Goal: Ask a question

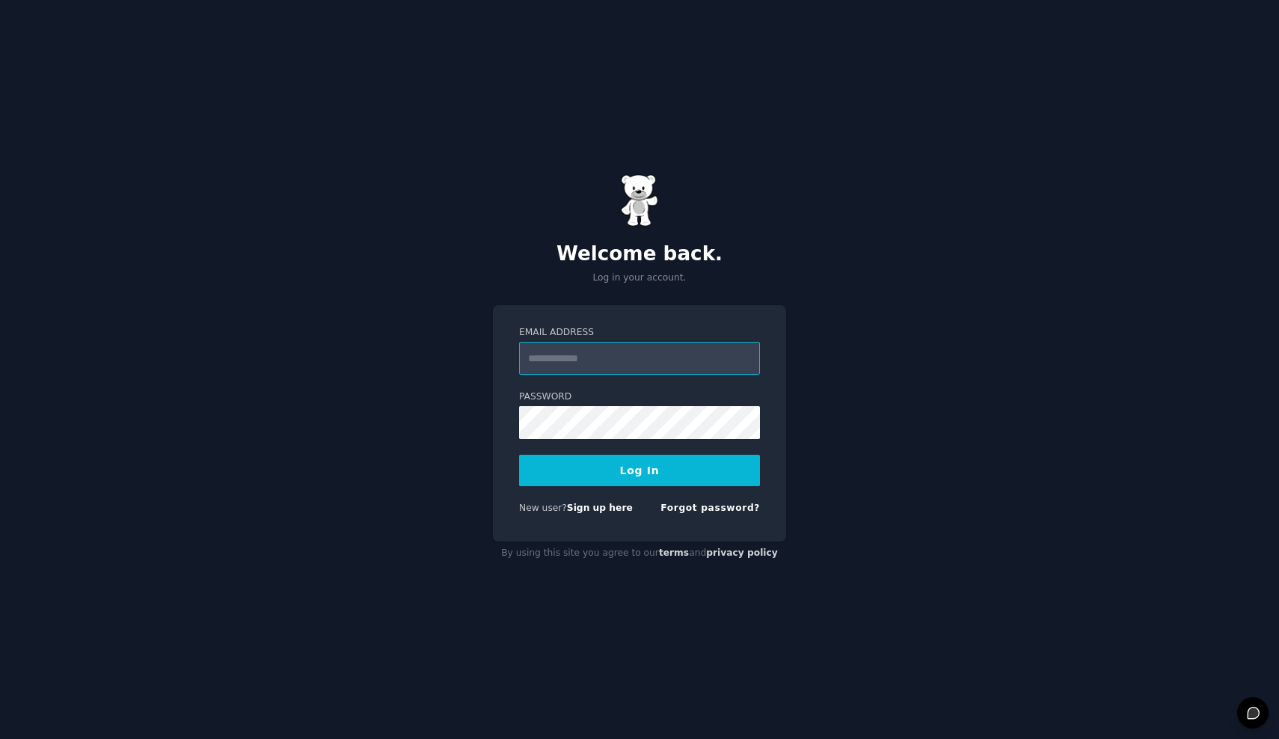
type input "**********"
click at [640, 489] on form "**********" at bounding box center [639, 423] width 241 height 195
click at [657, 444] on form "**********" at bounding box center [639, 423] width 241 height 195
click at [657, 464] on button "Log In" at bounding box center [639, 470] width 241 height 31
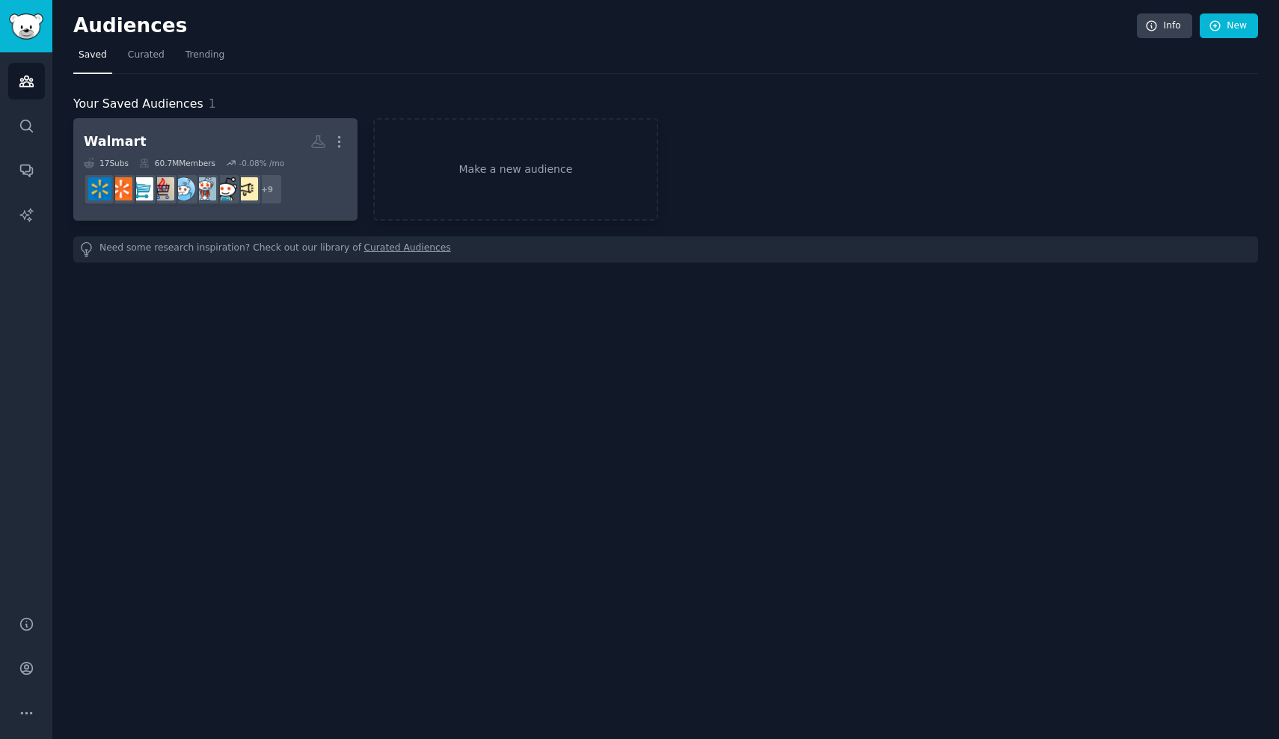
click at [178, 131] on h2 "Walmart More" at bounding box center [215, 142] width 263 height 26
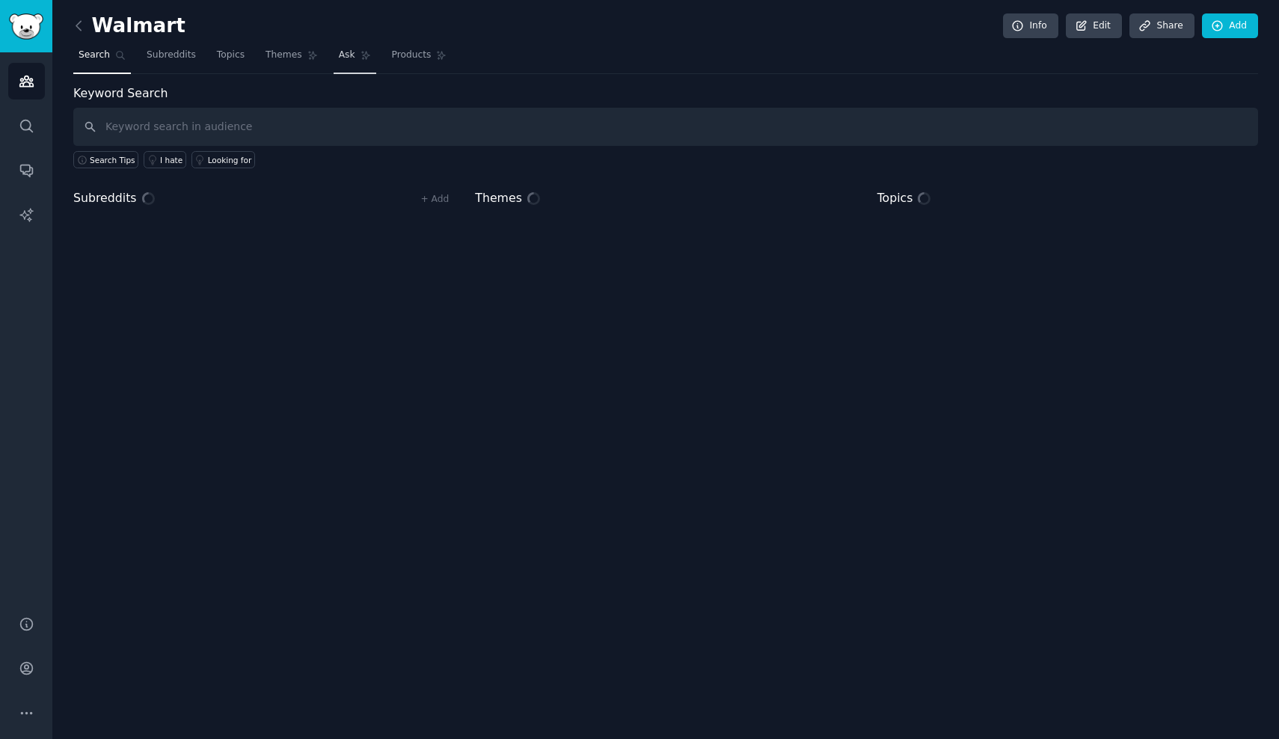
click at [337, 47] on link "Ask" at bounding box center [355, 58] width 43 height 31
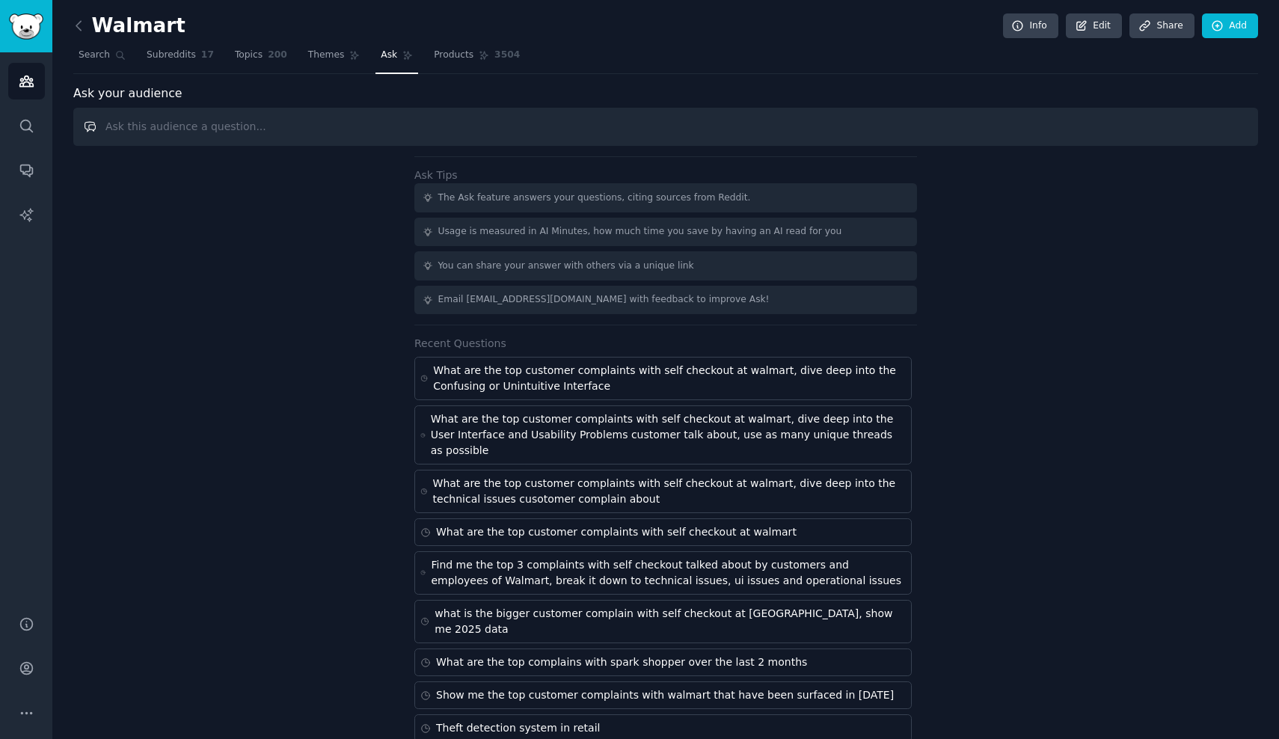
click at [470, 121] on input "text" at bounding box center [665, 127] width 1185 height 38
paste input "Lore’i d Sitame-cons adipisc el sedd eiusmodt incidi, utlaboree dol magnaa eni …"
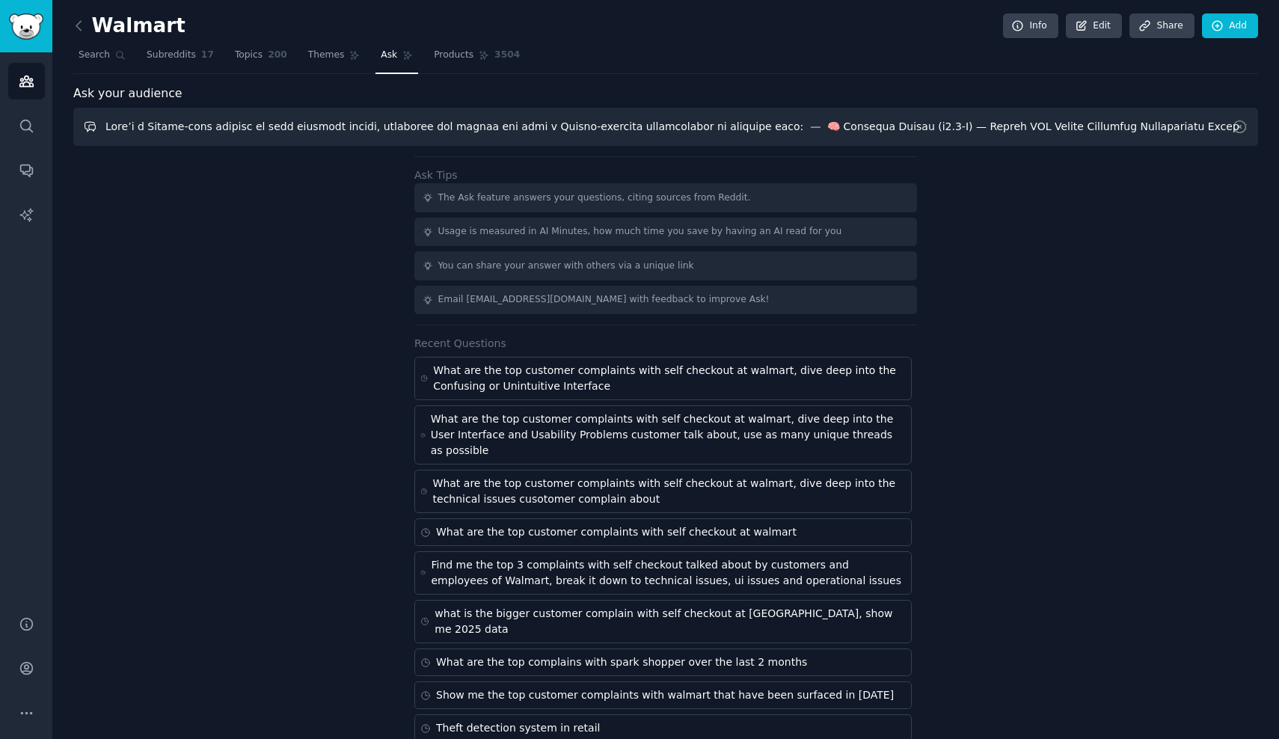
drag, startPoint x: 616, startPoint y: 126, endPoint x: 667, endPoint y: 229, distance: 115.4
click at [667, 229] on div "Ask your audience Ask Tips The Ask feature answers your questions, citing sourc…" at bounding box center [665, 430] width 1185 height 691
click at [966, 129] on input "text" at bounding box center [665, 127] width 1185 height 38
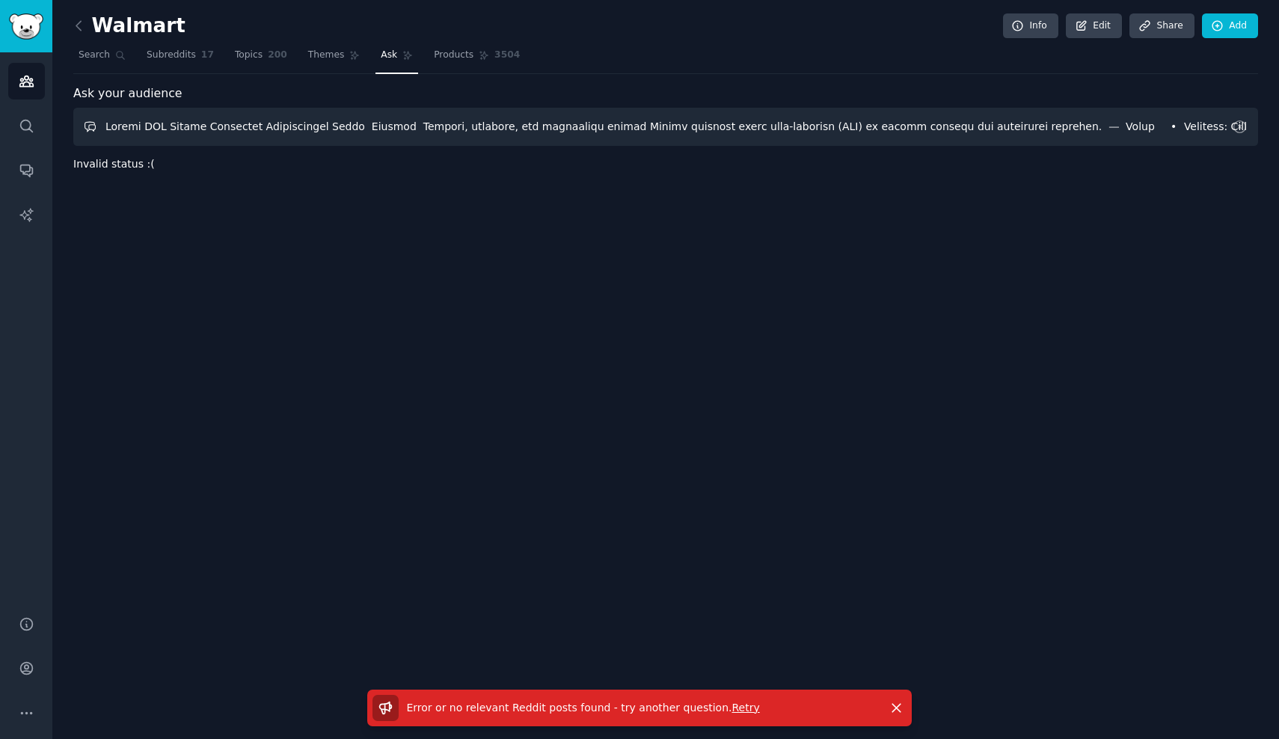
click at [517, 126] on input "text" at bounding box center [665, 127] width 1185 height 38
click at [653, 114] on input "text" at bounding box center [665, 127] width 1185 height 38
paste input "Extract, classify, and prioritize public Reddit feedback about self-checkout (S…"
type input "Extract, classify, and prioritize public Reddit feedback about self-checkout (S…"
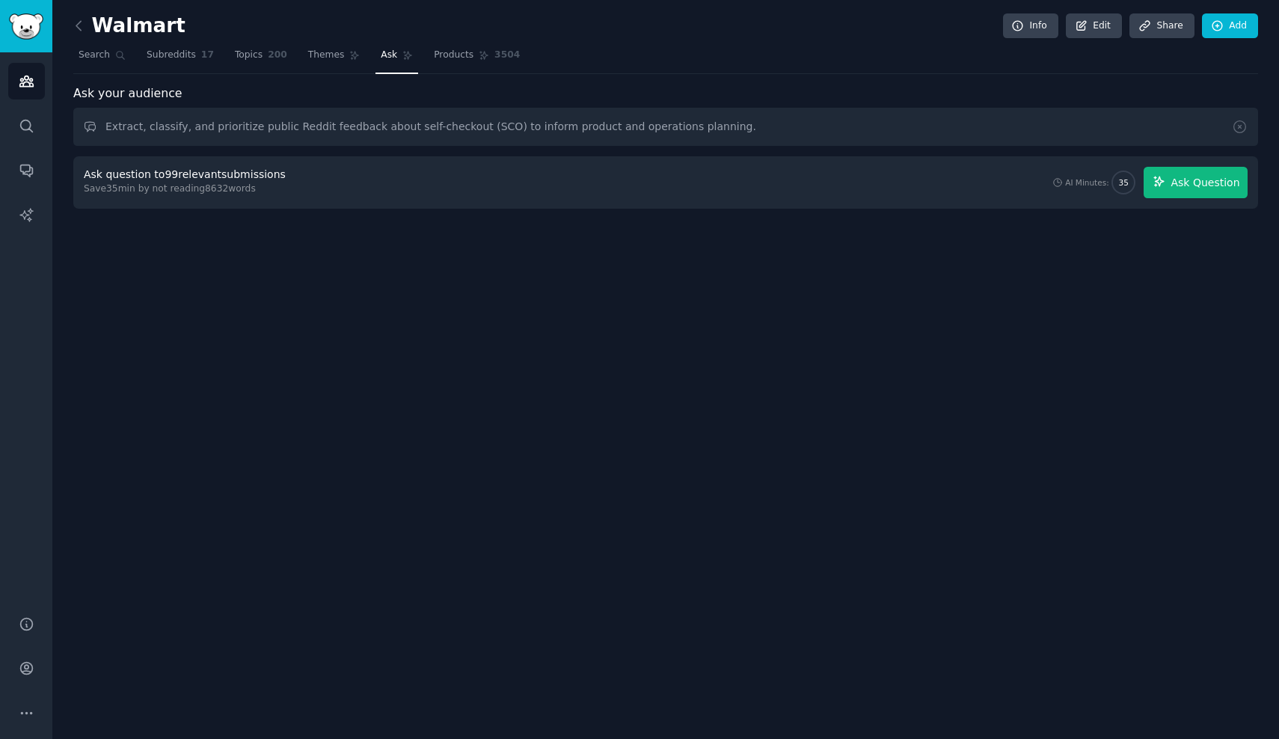
click at [1191, 184] on span "Ask Question" at bounding box center [1205, 183] width 69 height 16
